Goal: Transaction & Acquisition: Purchase product/service

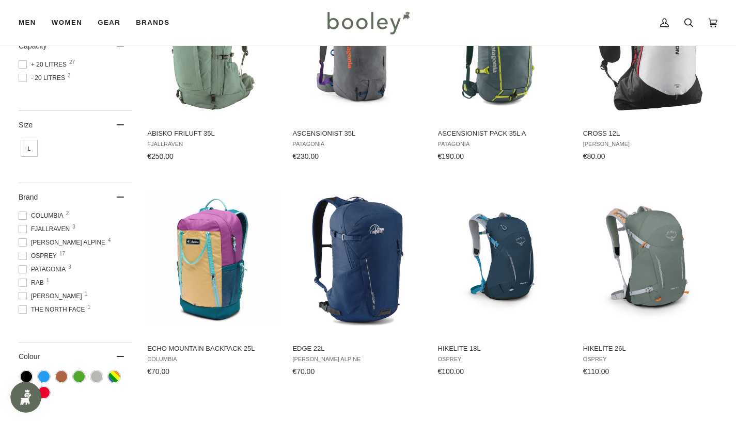
scroll to position [220, 0]
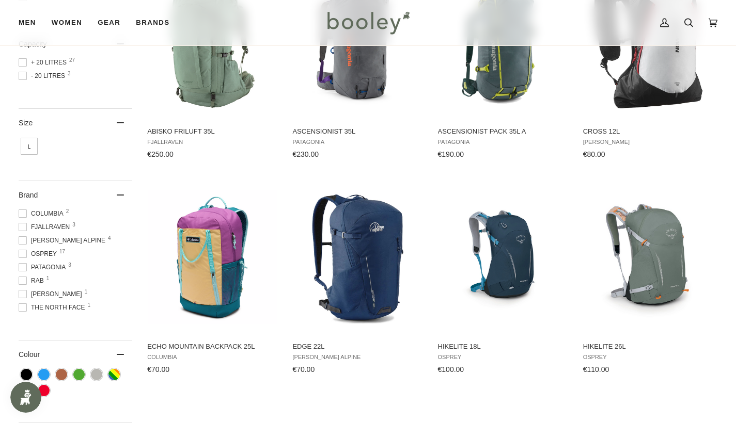
click at [23, 254] on span at bounding box center [23, 254] width 8 height 8
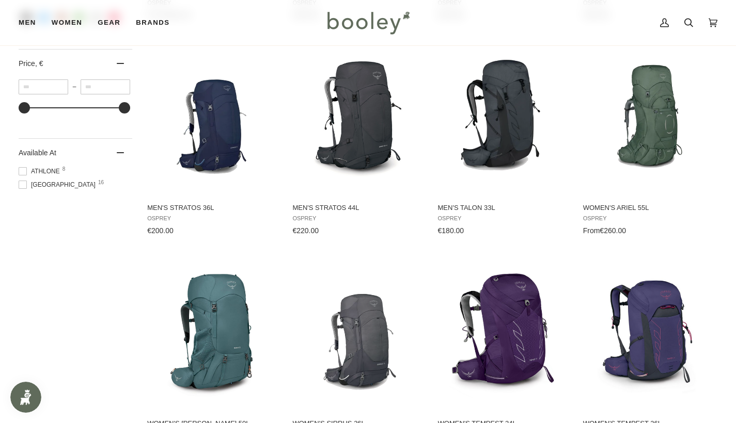
scroll to position [664, 0]
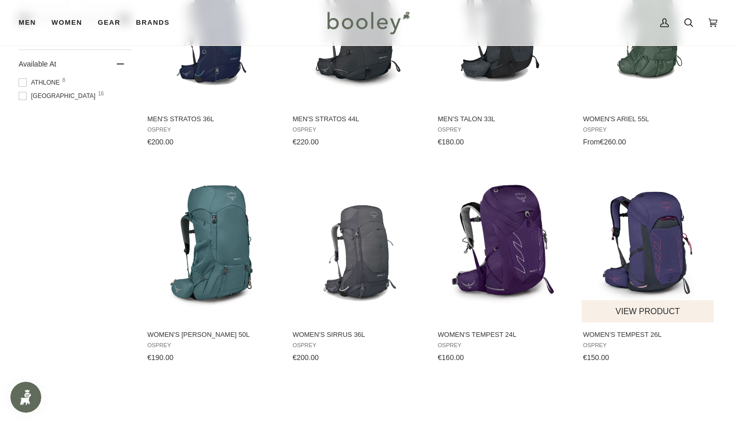
click at [665, 257] on img "Women's Tempest 26L" at bounding box center [648, 246] width 134 height 134
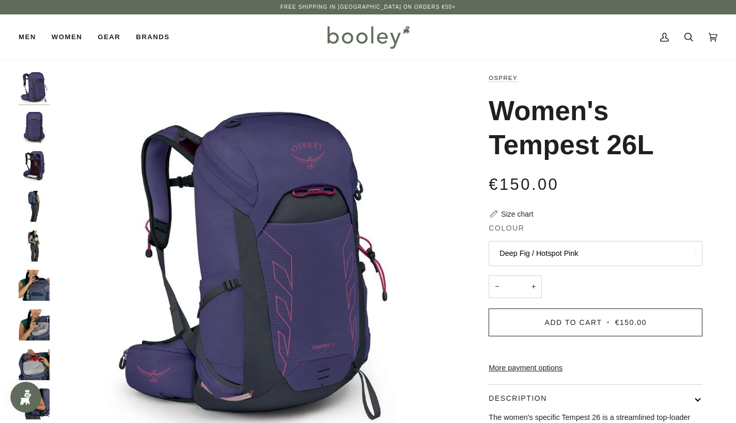
click at [555, 257] on button "Deep Fig / Hotspot Pink" at bounding box center [595, 253] width 214 height 25
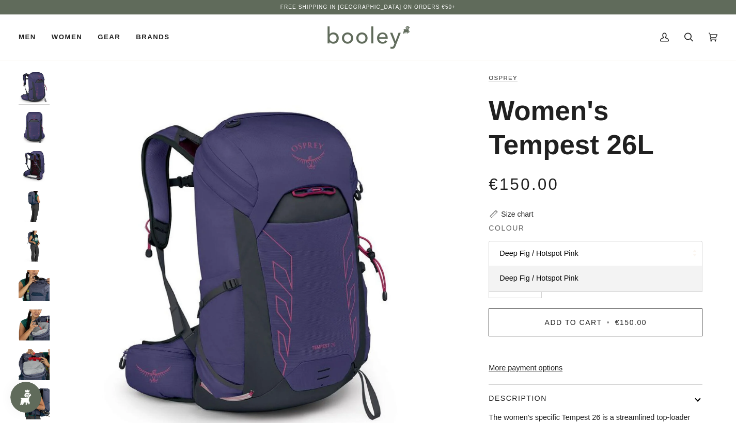
click at [555, 257] on button "Deep Fig / Hotspot Pink" at bounding box center [595, 253] width 214 height 25
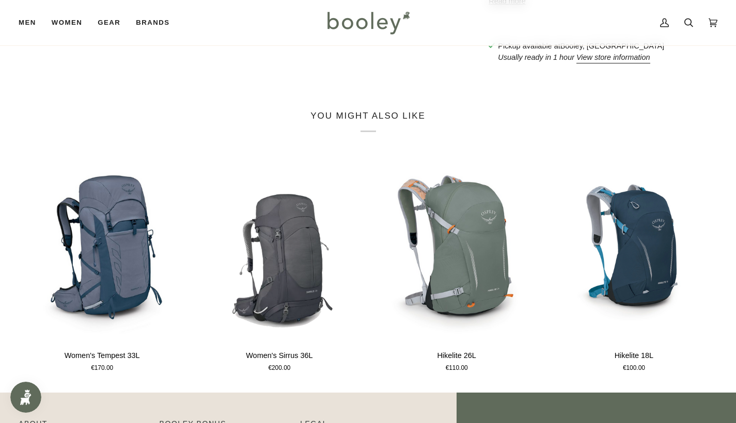
scroll to position [505, 0]
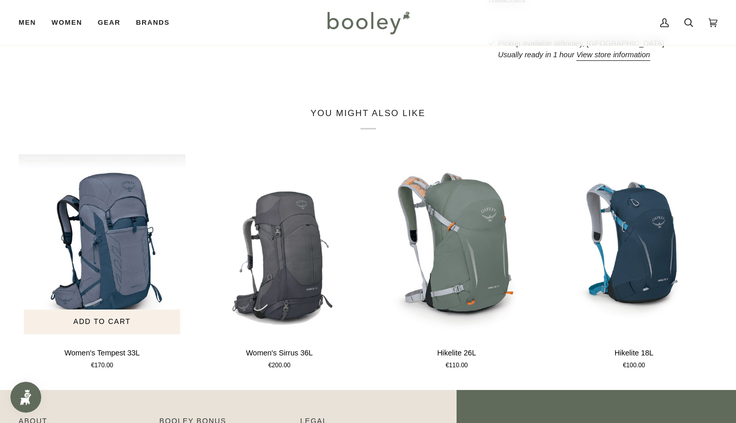
click at [105, 275] on img "Women's Tempest 33L" at bounding box center [102, 246] width 167 height 185
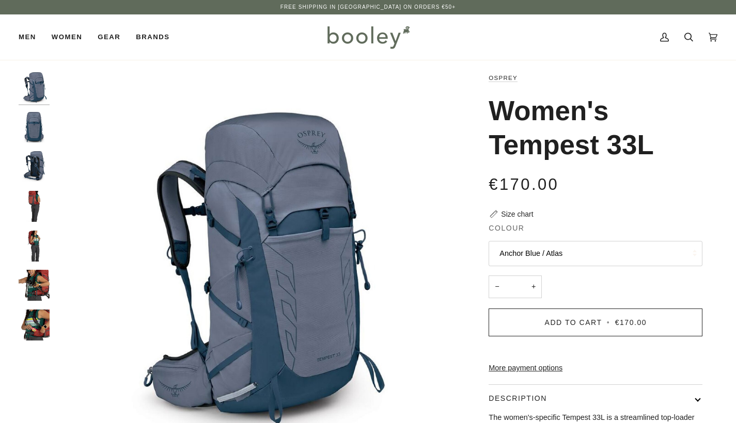
click at [515, 253] on button "Anchor Blue / Atlas" at bounding box center [595, 253] width 214 height 25
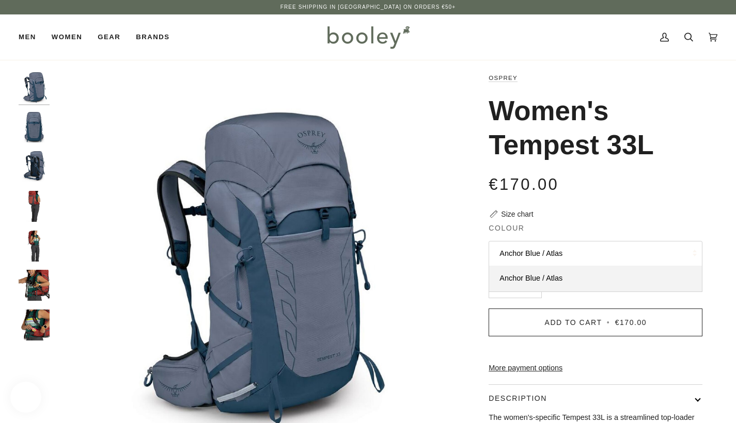
click at [515, 253] on button "Anchor Blue / Atlas" at bounding box center [595, 253] width 214 height 25
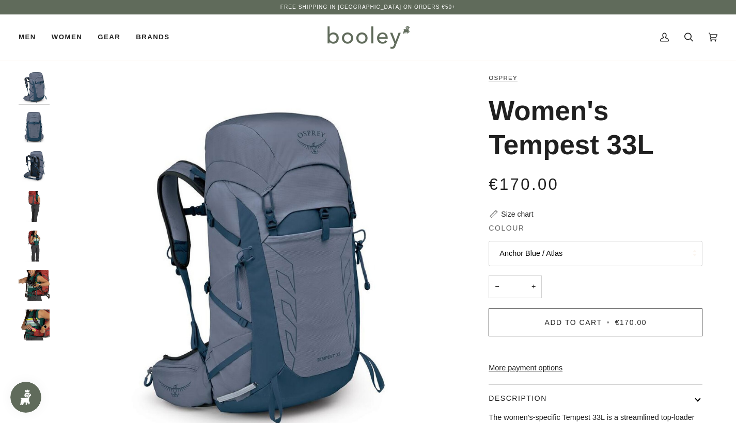
click at [34, 118] on img "Opsrey Women's Tempest 33L Anchor Blue / Atlas - Booley Galway" at bounding box center [34, 127] width 31 height 31
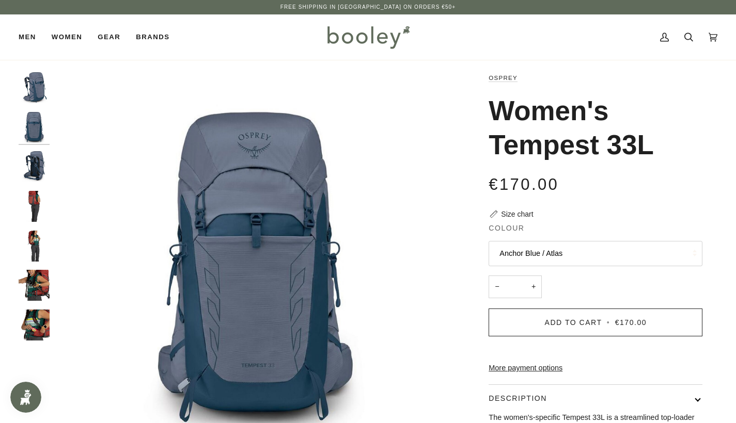
click at [26, 168] on img "Opsrey Women's Tempest 33L Anchor Blue / Atlas - Booley Galway" at bounding box center [34, 166] width 31 height 31
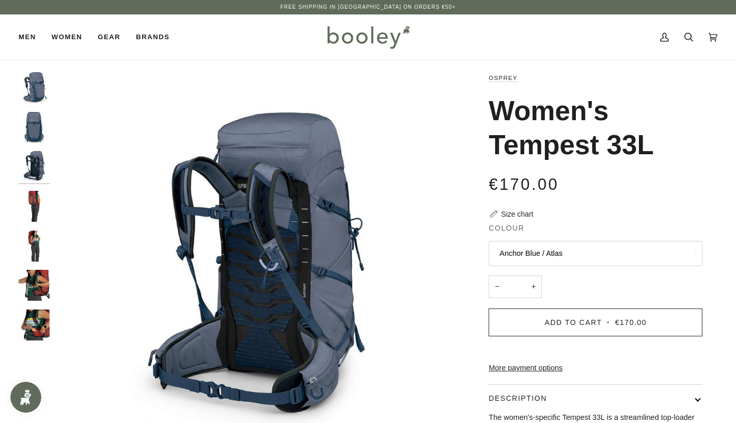
click at [29, 200] on img "Opsrey Women's Tempest 33L - Booley Galway" at bounding box center [34, 206] width 31 height 31
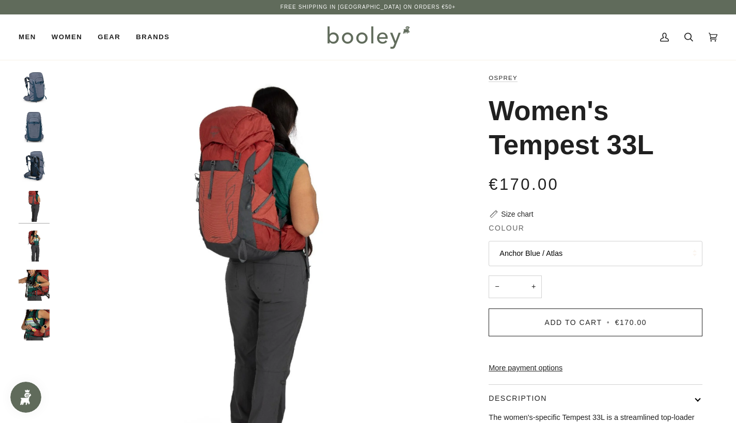
click at [29, 233] on img "Opsrey Women's Tempest 33L - Booley Galway" at bounding box center [34, 246] width 31 height 31
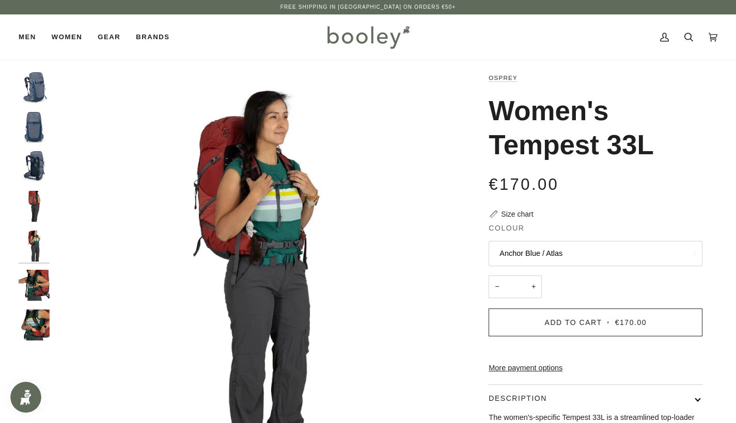
click at [37, 285] on img "Opsrey Women's Tempest 33L - Booley Galway" at bounding box center [34, 285] width 31 height 31
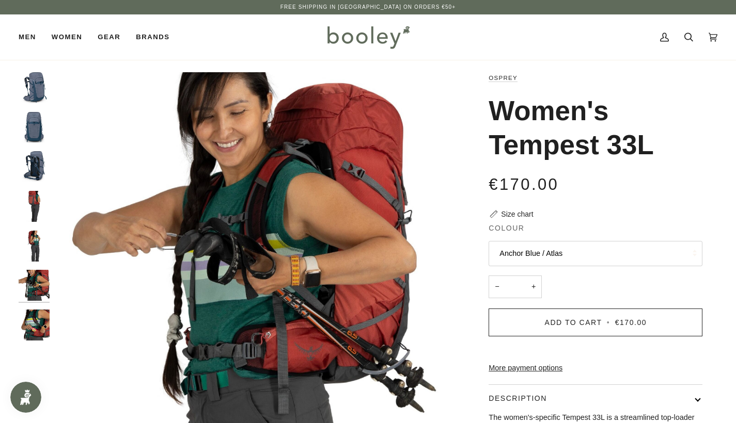
click at [37, 285] on img "Opsrey Women's Tempest 33L - Booley Galway" at bounding box center [34, 285] width 31 height 31
click at [36, 318] on img "Opsrey Women's Tempest 33L - Booley Galway" at bounding box center [34, 325] width 31 height 31
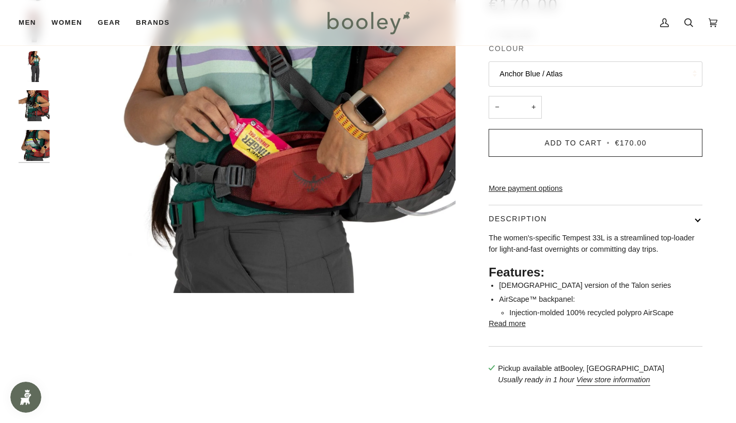
scroll to position [206, 0]
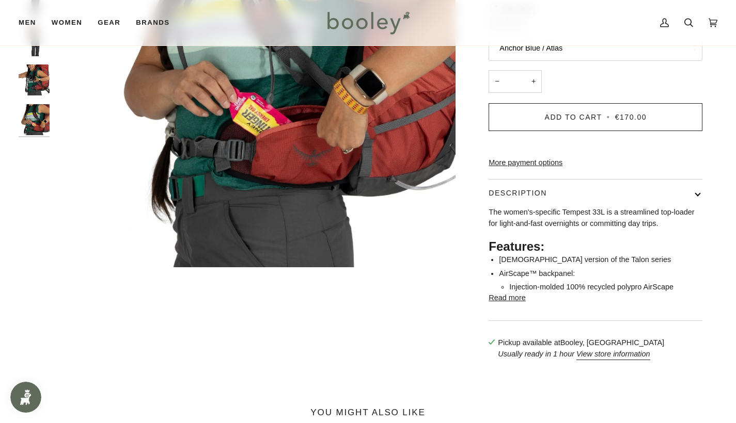
click at [505, 304] on button "Read more" at bounding box center [506, 298] width 37 height 11
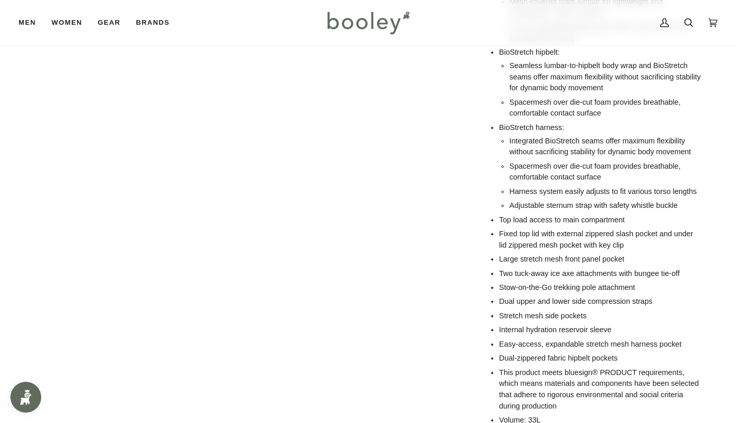
scroll to position [541, 0]
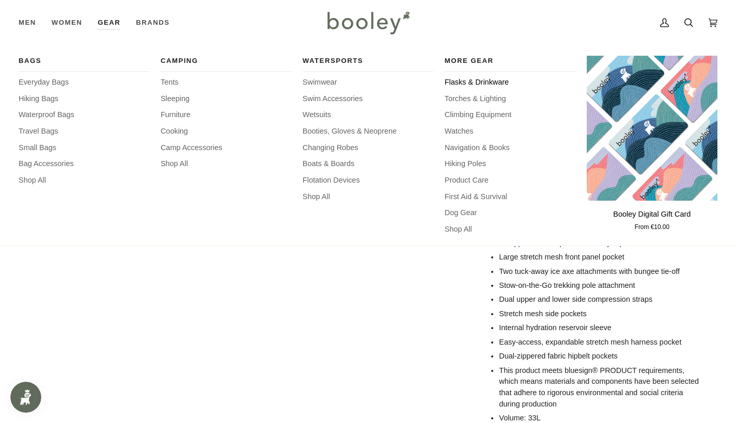
click at [488, 79] on span "Flasks & Drinkware" at bounding box center [510, 82] width 131 height 11
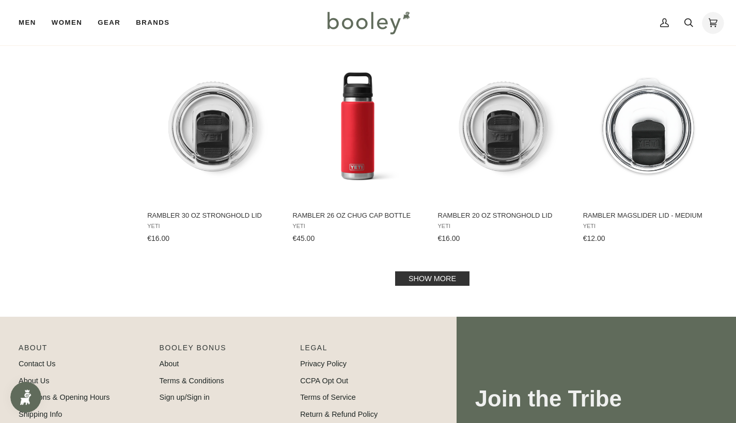
scroll to position [1039, 0]
